Goal: Information Seeking & Learning: Understand process/instructions

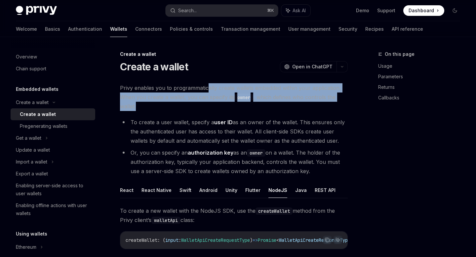
drag, startPoint x: 206, startPoint y: 84, endPoint x: 206, endPoint y: 105, distance: 21.2
click at [206, 105] on span "Privy enables you to programmatically create wallets embedded within your appli…" at bounding box center [234, 97] width 228 height 28
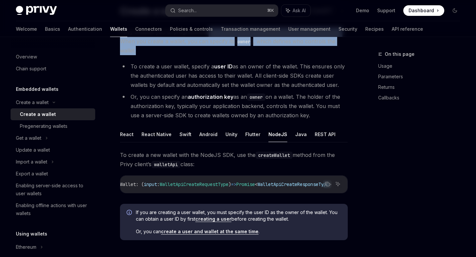
scroll to position [62, 0]
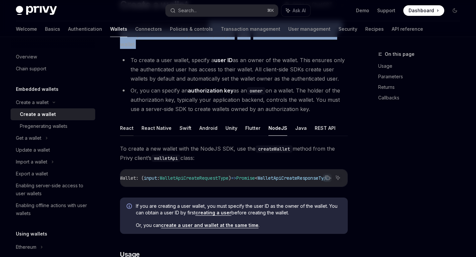
click at [126, 129] on button "React" at bounding box center [127, 128] width 14 height 16
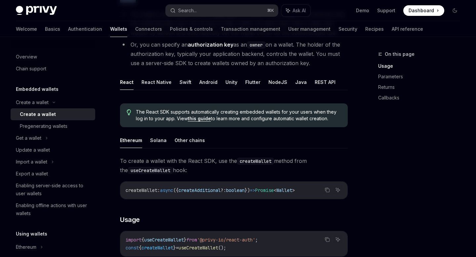
scroll to position [114, 0]
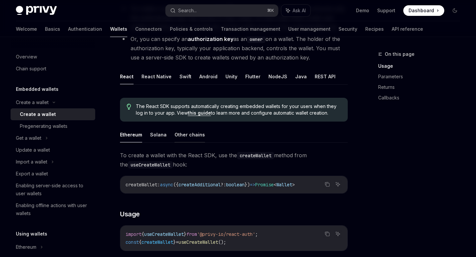
click at [189, 131] on button "Other chains" at bounding box center [190, 135] width 30 height 16
type textarea "*"
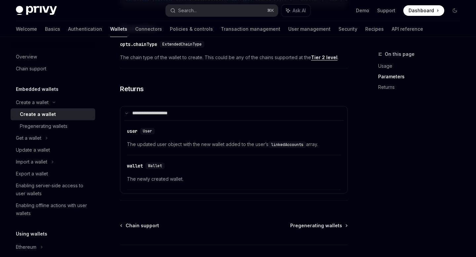
scroll to position [384, 0]
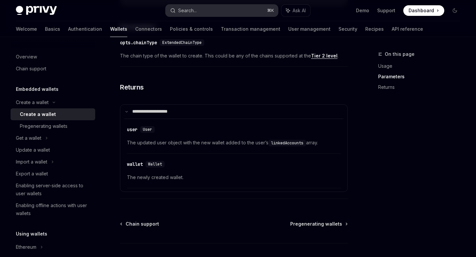
click at [239, 13] on button "Search... ⌘ K" at bounding box center [222, 11] width 112 height 12
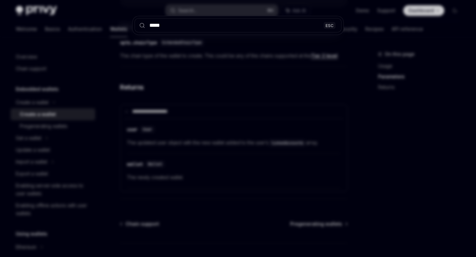
type input "******"
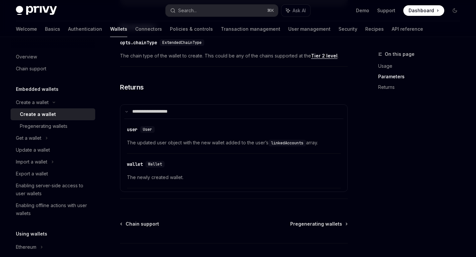
type textarea "*"
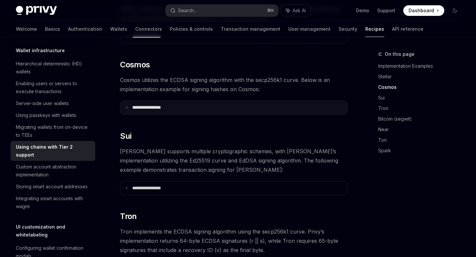
click at [239, 101] on summary "**********" at bounding box center [233, 108] width 227 height 14
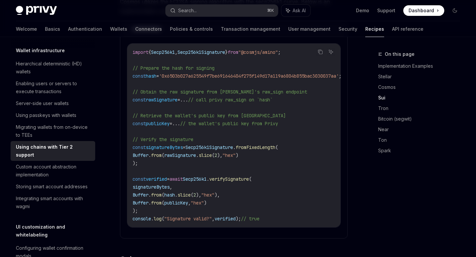
scroll to position [336, 0]
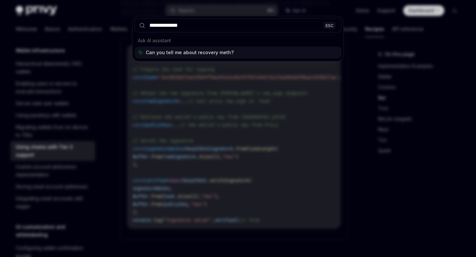
type input "**********"
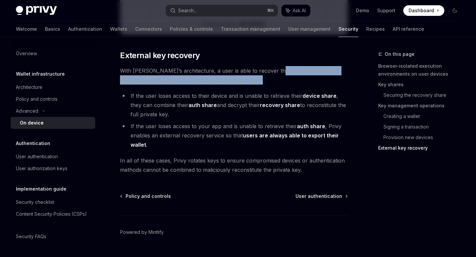
drag, startPoint x: 267, startPoint y: 74, endPoint x: 267, endPoint y: 88, distance: 14.2
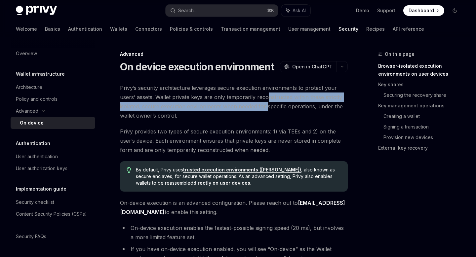
drag, startPoint x: 267, startPoint y: 105, endPoint x: 262, endPoint y: 51, distance: 53.8
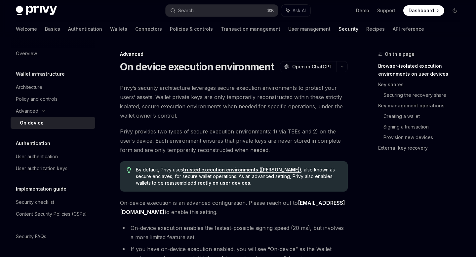
click at [237, 137] on span "Privy provides two types of secure execution environments: 1) via TEEs and 2) o…" at bounding box center [234, 141] width 228 height 28
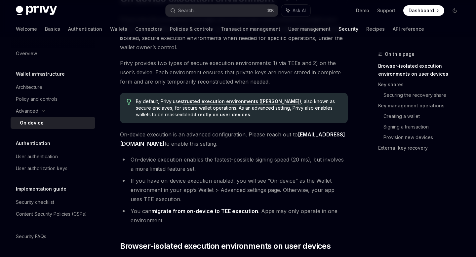
scroll to position [87, 0]
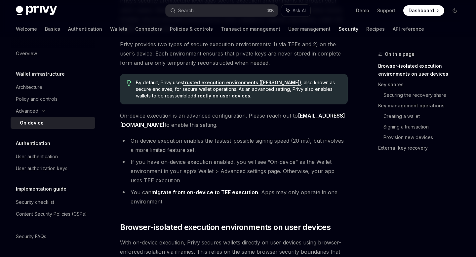
drag, startPoint x: 215, startPoint y: 116, endPoint x: 221, endPoint y: 129, distance: 13.5
click at [220, 129] on span "On-device execution is an advanced configuration. Please reach out to [EMAIL_AD…" at bounding box center [234, 120] width 228 height 19
click at [221, 129] on span "On-device execution is an advanced configuration. Please reach out to [EMAIL_AD…" at bounding box center [234, 120] width 228 height 19
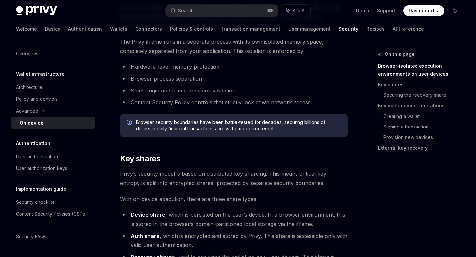
scroll to position [335, 0]
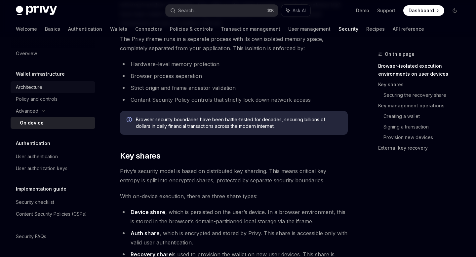
click at [66, 89] on div "Architecture" at bounding box center [53, 87] width 75 height 8
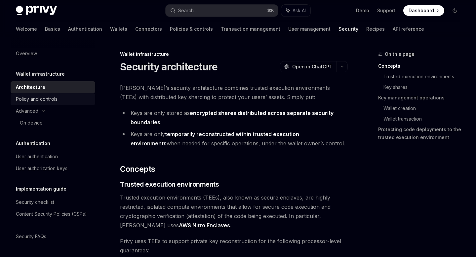
click at [64, 102] on div "Policy and controls" at bounding box center [53, 99] width 75 height 8
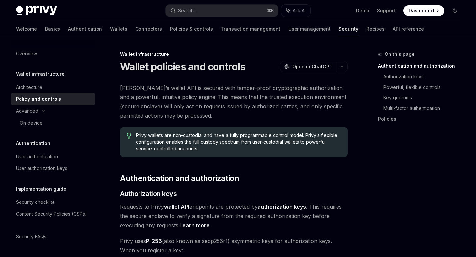
click at [54, 47] on div at bounding box center [53, 42] width 85 height 11
click at [45, 51] on div "Overview" at bounding box center [53, 54] width 75 height 8
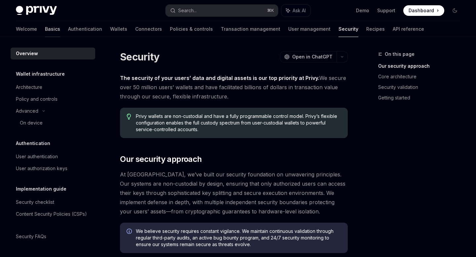
click at [45, 29] on link "Basics" at bounding box center [52, 29] width 15 height 16
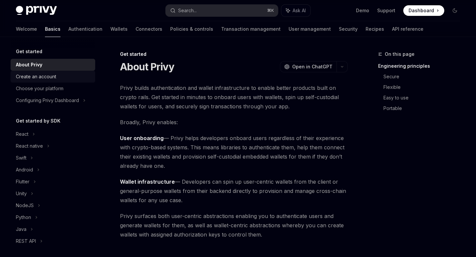
click at [45, 71] on link "Create an account" at bounding box center [53, 77] width 85 height 12
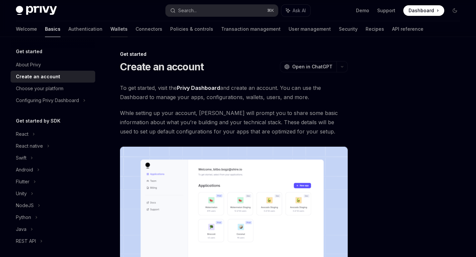
click at [110, 28] on link "Wallets" at bounding box center [118, 29] width 17 height 16
type textarea "*"
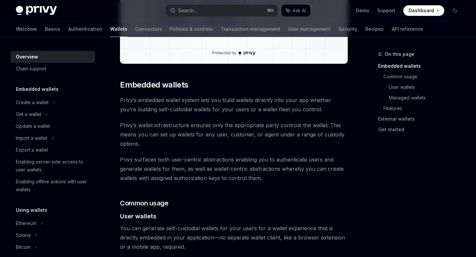
scroll to position [291, 0]
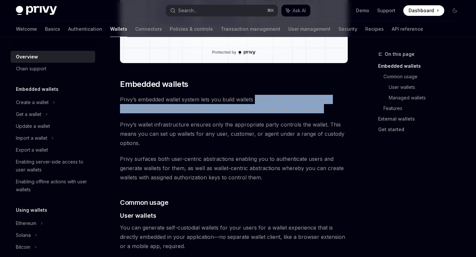
drag, startPoint x: 255, startPoint y: 96, endPoint x: 255, endPoint y: 117, distance: 20.8
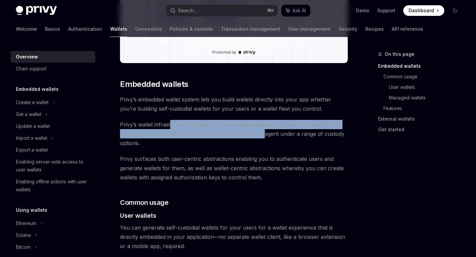
drag, startPoint x: 170, startPoint y: 125, endPoint x: 261, endPoint y: 134, distance: 91.8
click at [261, 134] on span "Privy’s wallet infrastructure ensures only the appropriate party controls the w…" at bounding box center [234, 134] width 228 height 28
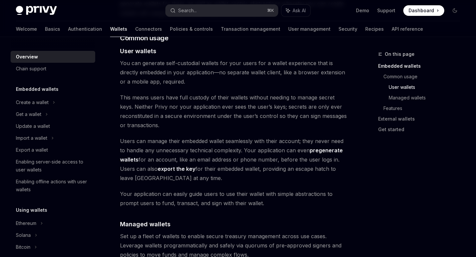
scroll to position [456, 0]
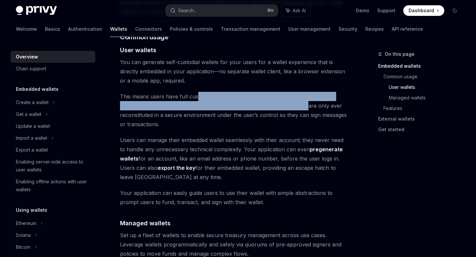
drag, startPoint x: 197, startPoint y: 98, endPoint x: 292, endPoint y: 108, distance: 95.1
click at [292, 108] on span "This means users have full custody of their wallets without needing to manage s…" at bounding box center [234, 110] width 228 height 37
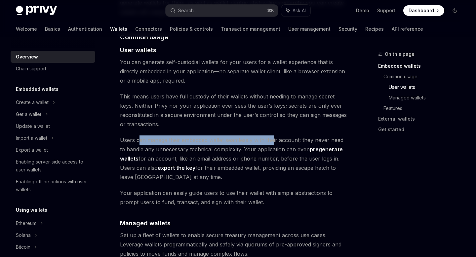
drag, startPoint x: 139, startPoint y: 143, endPoint x: 274, endPoint y: 143, distance: 135.0
click at [274, 143] on span "Users can manage their embedded wallet seamlessly with their account; they neve…" at bounding box center [234, 159] width 228 height 46
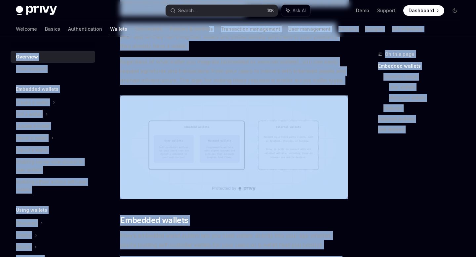
scroll to position [0, 0]
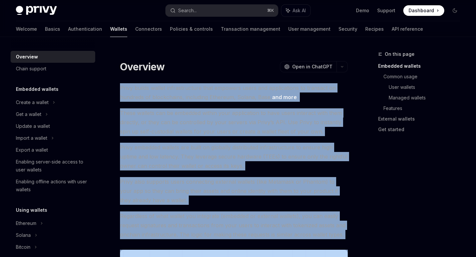
drag, startPoint x: 183, startPoint y: 180, endPoint x: 121, endPoint y: 89, distance: 110.3
copy div "Lorem ipsumd sitame consecteturadi elit seddoeiu tempo inc utlaboreetdo ma aliq…"
click at [208, 8] on button "Search... ⌘ K" at bounding box center [222, 11] width 112 height 12
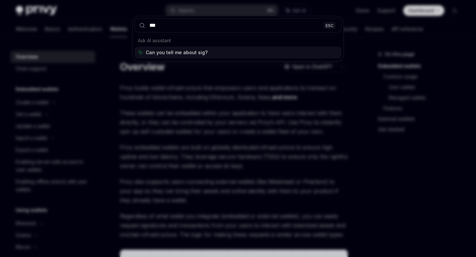
type input "****"
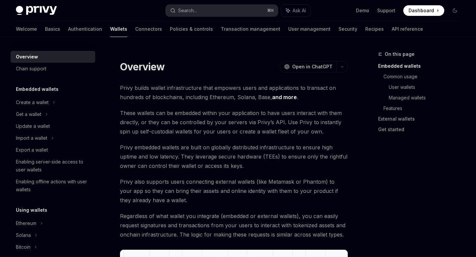
type textarea "*"
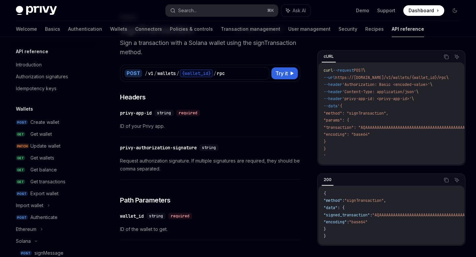
scroll to position [118, 0]
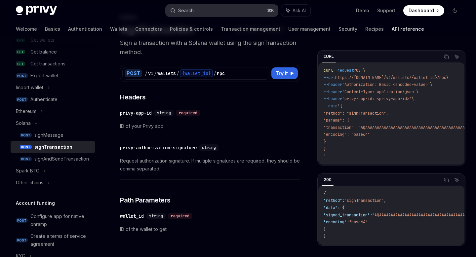
click at [201, 11] on button "Search... ⌘ K" at bounding box center [222, 11] width 112 height 12
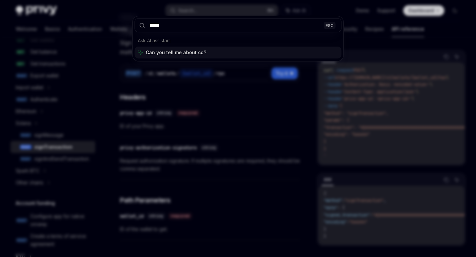
type input "******"
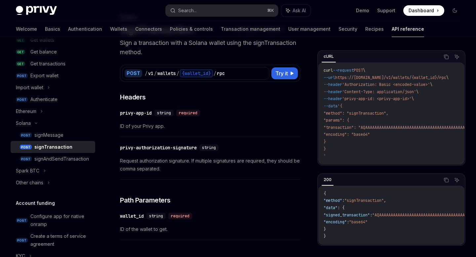
type textarea "*"
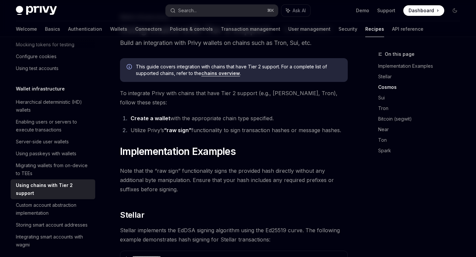
scroll to position [259, 0]
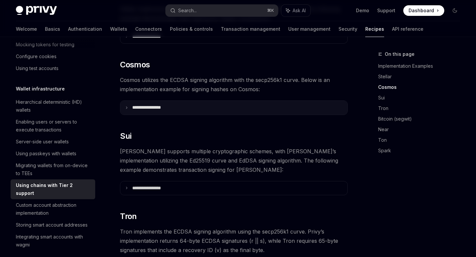
click at [198, 101] on summary "**********" at bounding box center [233, 108] width 227 height 14
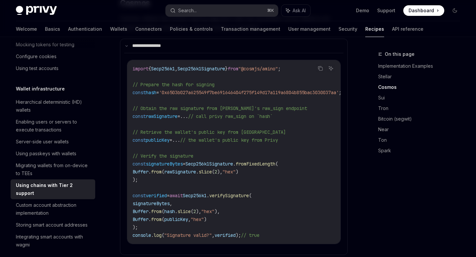
scroll to position [318, 0]
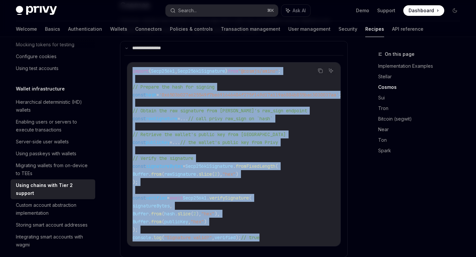
drag, startPoint x: 283, startPoint y: 228, endPoint x: 134, endPoint y: 63, distance: 222.7
click at [134, 63] on code "import { Secp256k1 , Secp256k1Signature } from "@cosmjs/amino" ; // Prepare the…" at bounding box center [245, 67] width 225 height 143
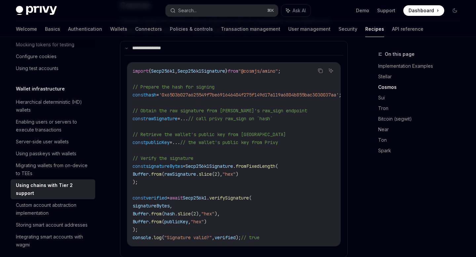
click at [209, 130] on span "verifySignature" at bounding box center [200, 127] width 19 height 6
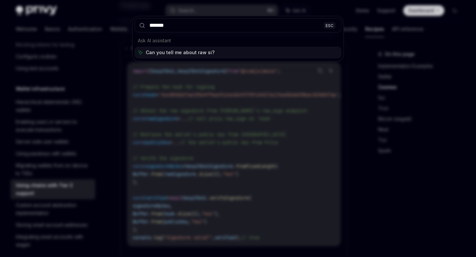
type input "********"
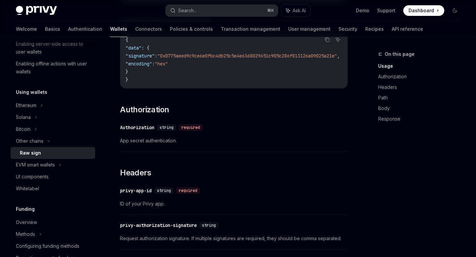
scroll to position [37, 0]
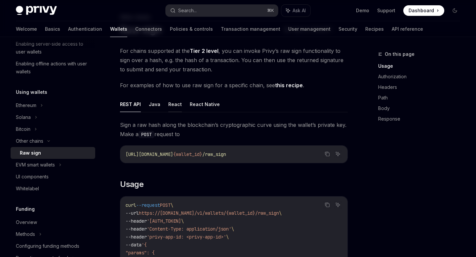
click at [175, 102] on button "React" at bounding box center [175, 105] width 14 height 16
type textarea "*"
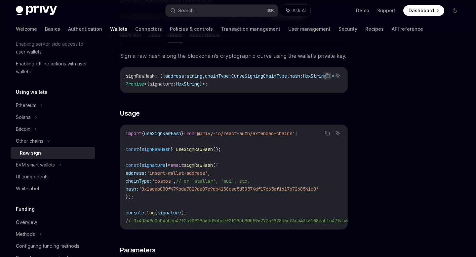
scroll to position [108, 0]
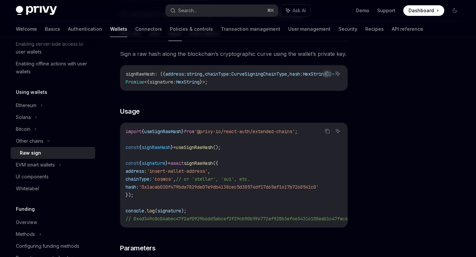
click at [239, 152] on code "import { useSignRawHash } from '@privy-io/react-auth/extended-chains' ; const {…" at bounding box center [310, 175] width 368 height 95
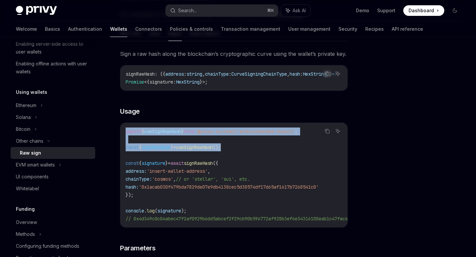
drag, startPoint x: 241, startPoint y: 151, endPoint x: 121, endPoint y: 132, distance: 121.5
click at [121, 132] on div "import { useSignRawHash } from '@privy-io/react-auth/extended-chains' ; const {…" at bounding box center [233, 175] width 227 height 105
copy code "import { useSignRawHash } from '@privy-io/react-auth/extended-chains' ; const {…"
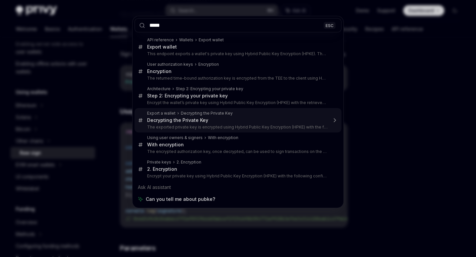
type input "*****"
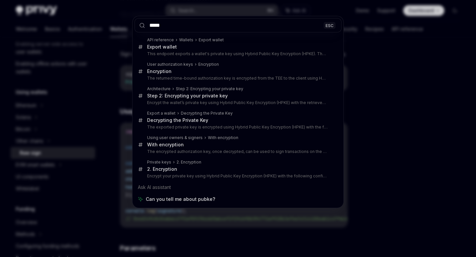
click at [373, 131] on div "***** ESC API reference Wallets Export wallet Export wallet This endpoint expor…" at bounding box center [238, 128] width 476 height 257
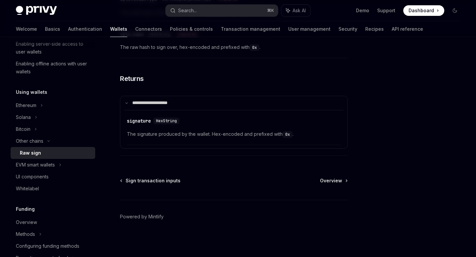
scroll to position [413, 0]
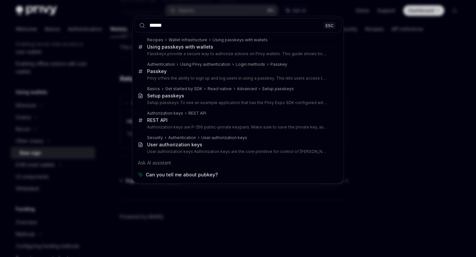
type input "******"
click at [237, 229] on div "****** ESC Recipes Wallet infrastructure Using passkeys with wallets Using pass…" at bounding box center [238, 128] width 476 height 257
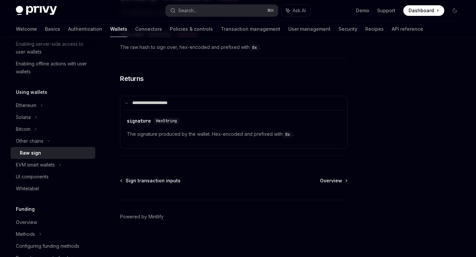
type textarea "*"
